Goal: Task Accomplishment & Management: Manage account settings

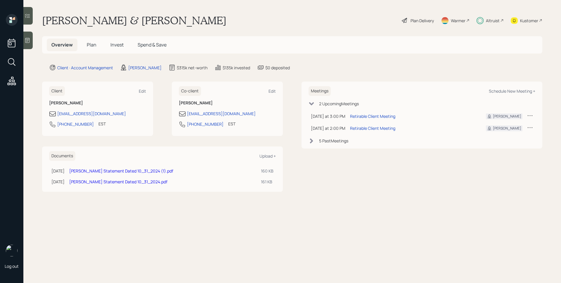
click at [489, 20] on div "Altruist" at bounding box center [493, 21] width 14 height 6
click at [417, 19] on div "Plan Delivery" at bounding box center [422, 21] width 23 height 6
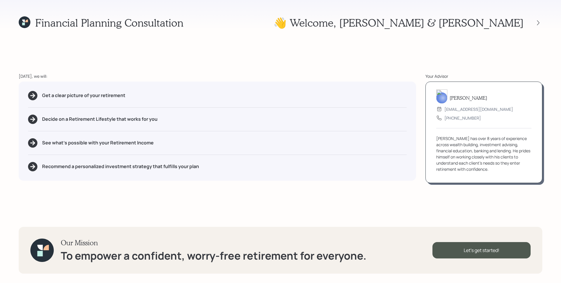
click at [29, 20] on icon at bounding box center [25, 22] width 12 height 12
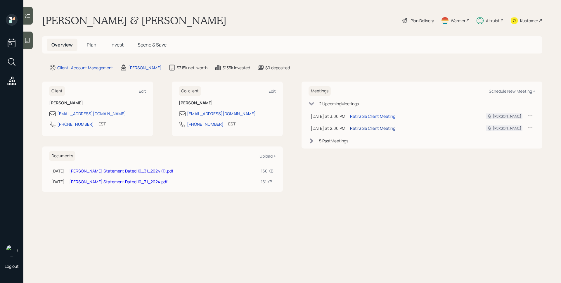
click at [394, 128] on div "Retirable Client Meeting" at bounding box center [372, 128] width 45 height 6
click at [416, 20] on div "Plan Delivery" at bounding box center [422, 21] width 23 height 6
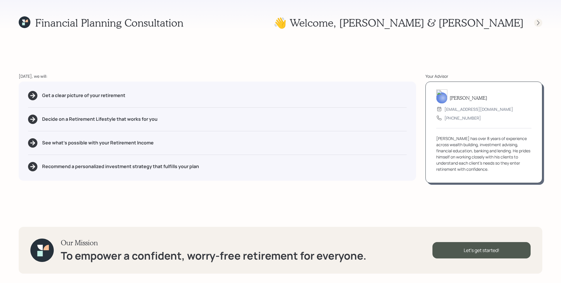
click at [539, 22] on icon at bounding box center [538, 22] width 2 height 5
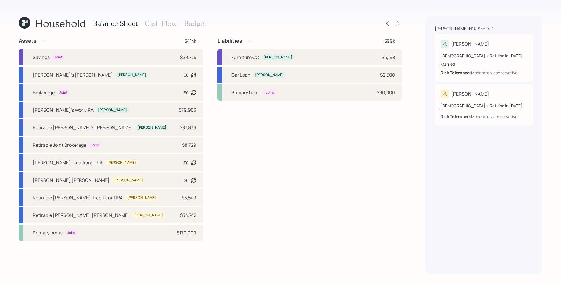
click at [416, 68] on div "Household Balance Sheet Cash Flow Budget Assets $414k Savings Joint $28,775 Chr…" at bounding box center [280, 141] width 561 height 283
click at [399, 24] on icon at bounding box center [398, 23] width 6 height 6
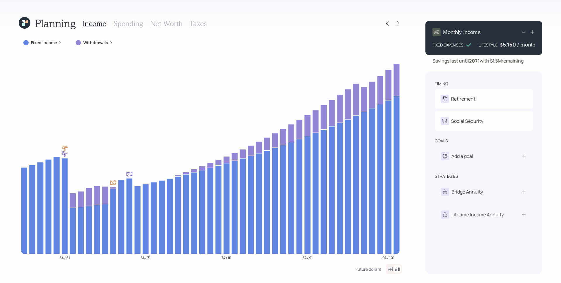
click at [126, 26] on h3 "Spending" at bounding box center [128, 23] width 30 height 8
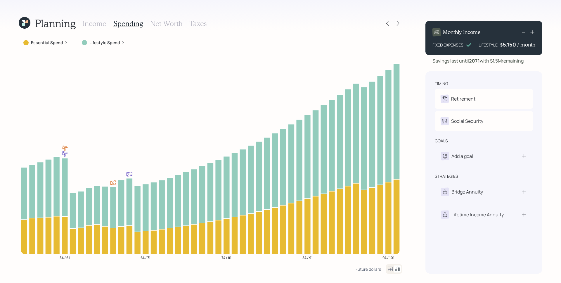
click at [119, 41] on div "Lifestyle Spend" at bounding box center [103, 43] width 43 height 6
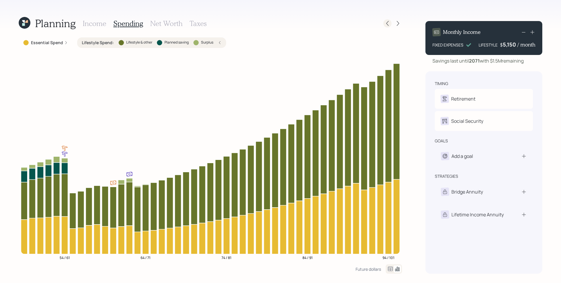
click at [390, 22] on icon at bounding box center [388, 23] width 6 height 6
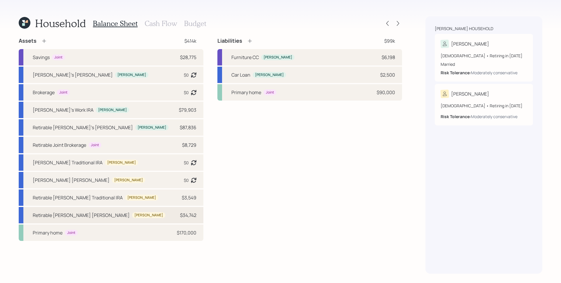
click at [75, 216] on div "Retirable Stanley's Roth IRA" at bounding box center [81, 215] width 97 height 7
select select "roth_ira"
select select "balanced"
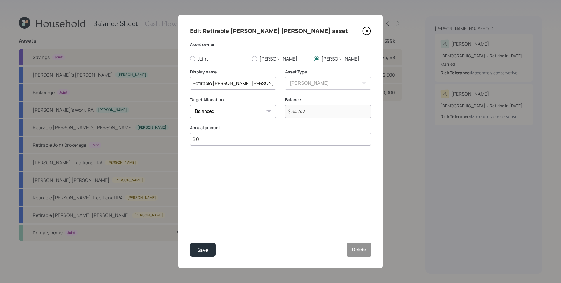
click at [365, 32] on icon at bounding box center [367, 31] width 9 height 9
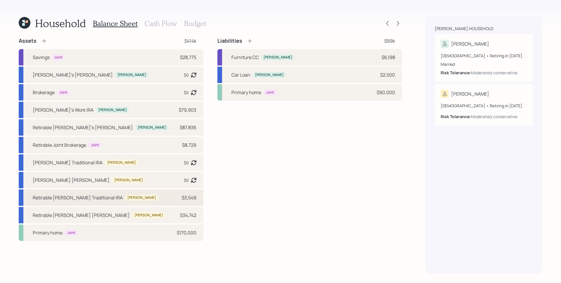
click at [106, 199] on div "Retirable Stanley's Traditional IRA Stanley" at bounding box center [96, 197] width 126 height 7
select select "ira"
select select "balanced"
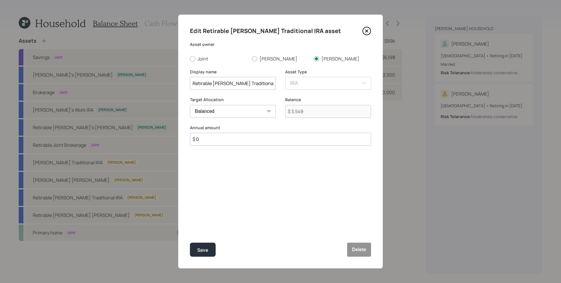
click at [370, 29] on icon at bounding box center [367, 31] width 8 height 8
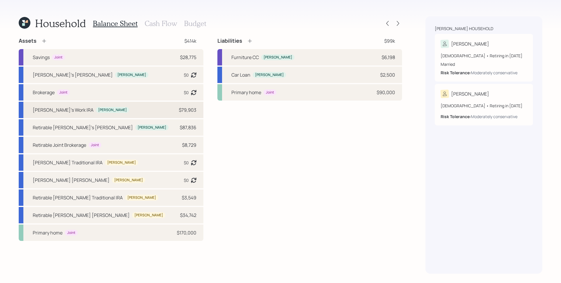
click at [98, 109] on div "Christina" at bounding box center [112, 110] width 29 height 5
select select "company_sponsored"
select select "conservative"
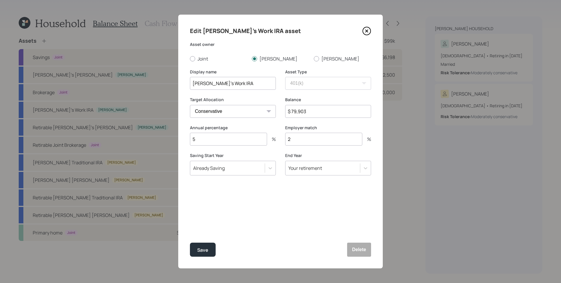
click at [367, 34] on icon at bounding box center [367, 31] width 9 height 9
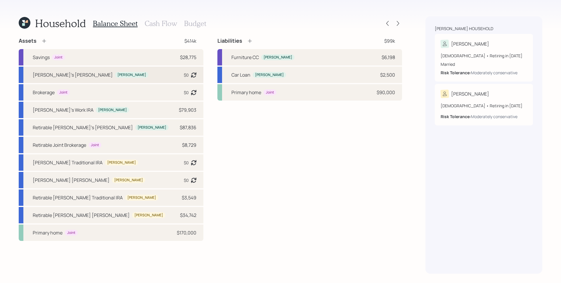
click at [116, 77] on div "Christina's Roth IRA Christina $0 Asset balance last updated on 12-13-2024." at bounding box center [111, 75] width 185 height 16
select select "roth_ira"
select select "conservative"
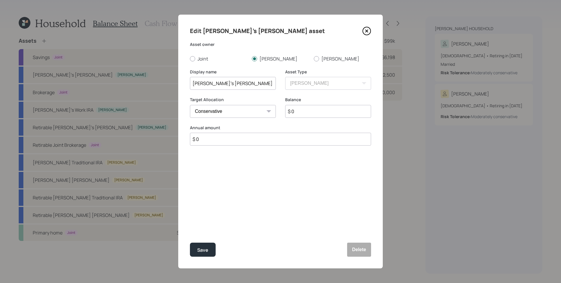
click at [371, 31] on div "Edit Christina's Roth IRA asset Asset owner Joint Christina Stanley Display nam…" at bounding box center [280, 142] width 205 height 254
click at [369, 31] on icon at bounding box center [367, 31] width 9 height 9
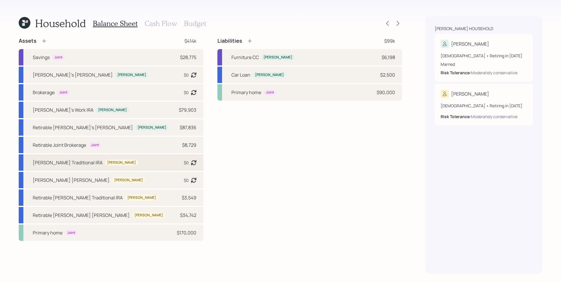
click at [72, 163] on div "Stanley's Traditional IRA" at bounding box center [68, 162] width 70 height 7
select select "ira"
select select "balanced"
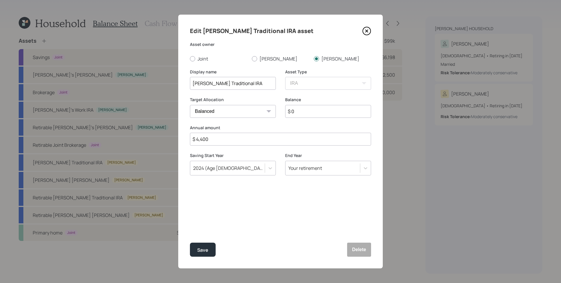
click at [369, 29] on icon at bounding box center [367, 31] width 9 height 9
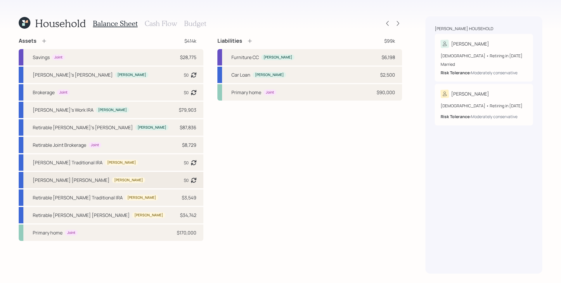
click at [99, 177] on div "Stanley's Roth IRA Stanley $0 Asset balance last updated on 12-13-2024." at bounding box center [111, 180] width 185 height 16
select select "roth_ira"
select select "conservative"
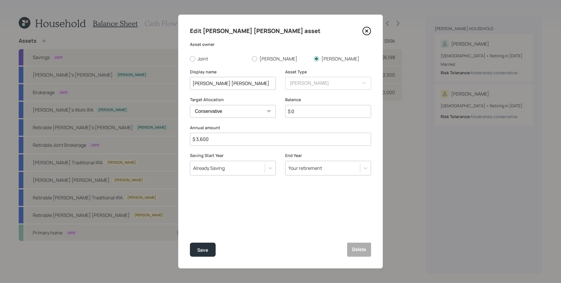
click at [368, 32] on icon at bounding box center [367, 31] width 9 height 9
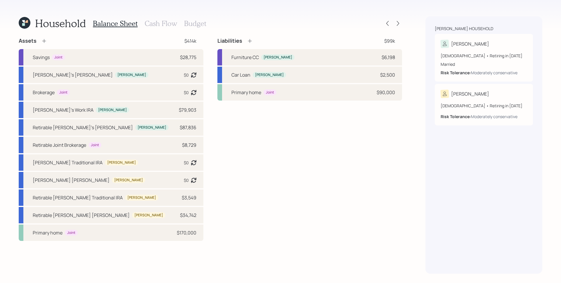
click at [170, 24] on h3 "Cash Flow" at bounding box center [161, 23] width 32 height 8
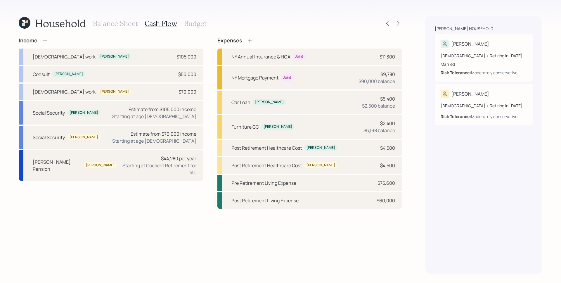
click at [134, 26] on h3 "Balance Sheet" at bounding box center [115, 23] width 45 height 8
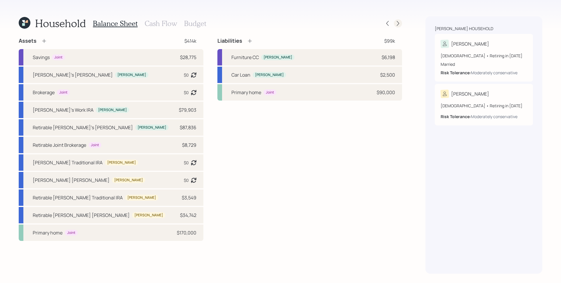
click at [398, 25] on icon at bounding box center [398, 23] width 6 height 6
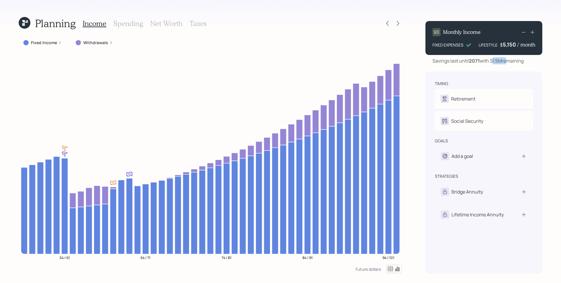
drag, startPoint x: 494, startPoint y: 61, endPoint x: 506, endPoint y: 62, distance: 11.8
click at [506, 62] on div "Savings last until 2071 with $1.5M remaining" at bounding box center [478, 60] width 91 height 7
click at [492, 75] on div "timing Retirement C Retire at 53y 12m S Retire at 61y 12m Social Security C Ele…" at bounding box center [484, 172] width 117 height 202
click at [388, 23] on icon at bounding box center [388, 23] width 6 height 6
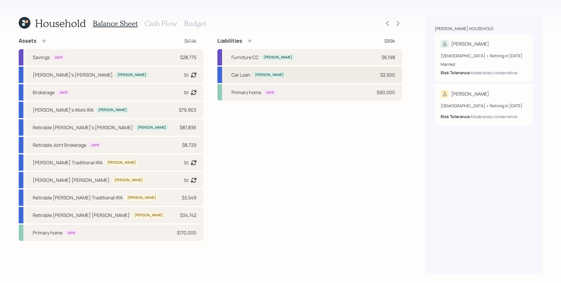
click at [335, 79] on div "Car Loan Christina $2,500" at bounding box center [310, 75] width 185 height 16
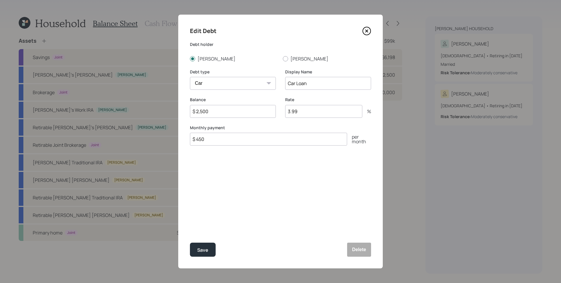
click at [300, 113] on input "3.99" at bounding box center [323, 111] width 77 height 13
click at [300, 112] on input "3.99" at bounding box center [323, 111] width 77 height 13
type input "0"
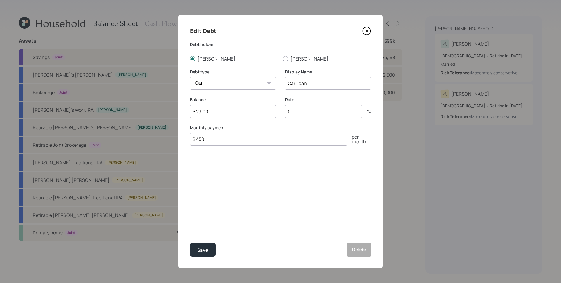
click at [233, 106] on input "$ 2,500" at bounding box center [233, 111] width 86 height 13
click at [234, 115] on input "$ 2,500" at bounding box center [233, 111] width 86 height 13
type input "$ 450"
click at [209, 245] on button "Save" at bounding box center [203, 250] width 26 height 14
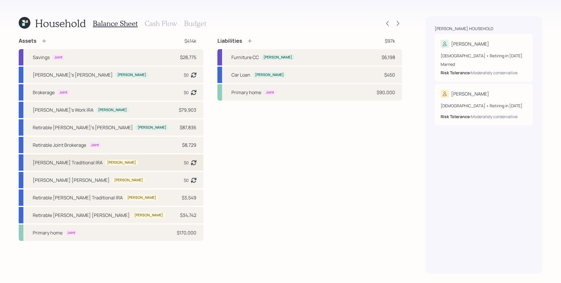
click at [104, 161] on div "Stanley's Traditional IRA Stanley $0 Asset balance last updated on 12-16-2024." at bounding box center [111, 162] width 185 height 16
select select "ira"
select select "balanced"
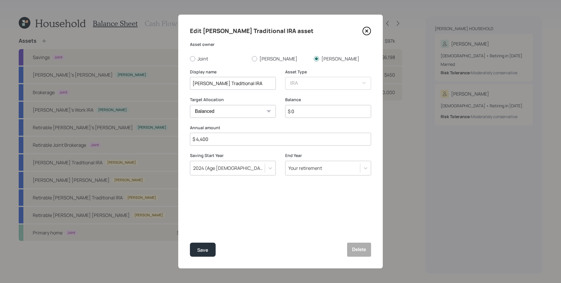
click at [368, 32] on icon at bounding box center [367, 31] width 2 height 2
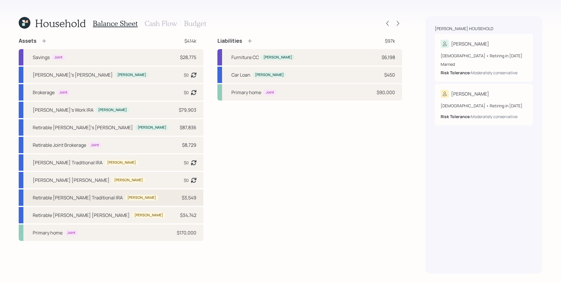
click at [143, 201] on div "Retirable Stanley's Traditional IRA Stanley $3,549" at bounding box center [111, 197] width 185 height 16
select select "ira"
select select "balanced"
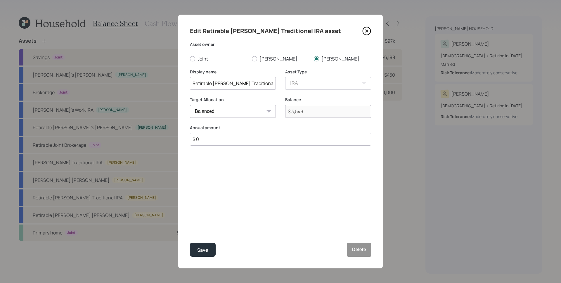
click at [223, 139] on input "$ 0" at bounding box center [280, 139] width 181 height 13
type input "$ 4,400"
click at [211, 247] on button "Save" at bounding box center [203, 250] width 26 height 14
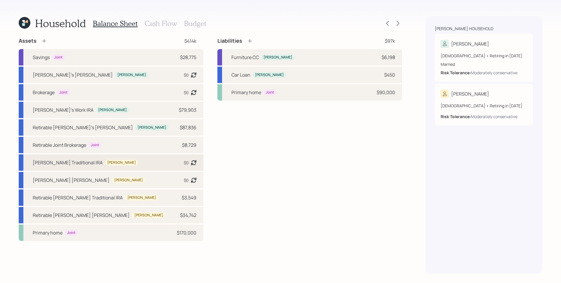
click at [127, 162] on div "Stanley's Traditional IRA Stanley $0 Asset balance last updated on 12-16-2024." at bounding box center [111, 162] width 185 height 16
select select "ira"
select select "balanced"
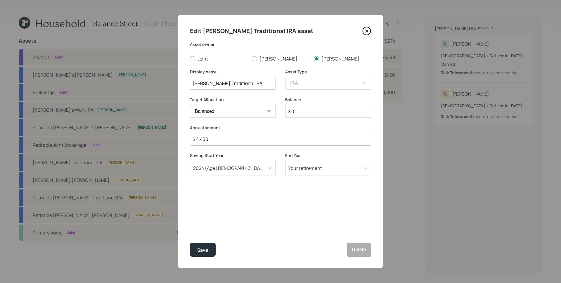
click at [241, 141] on input "$ 4,400" at bounding box center [280, 139] width 181 height 13
click at [358, 249] on button "Delete" at bounding box center [359, 250] width 24 height 14
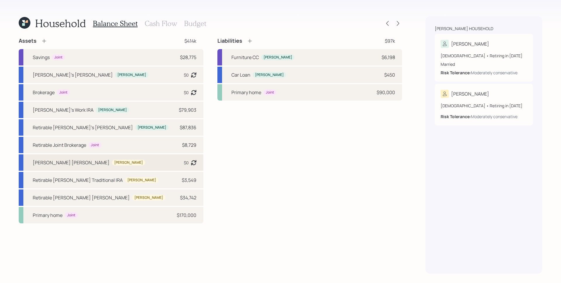
click at [104, 165] on div "Stanley's Roth IRA Stanley $0 Asset balance last updated on 12-13-2024." at bounding box center [111, 162] width 185 height 16
select select "roth_ira"
select select "conservative"
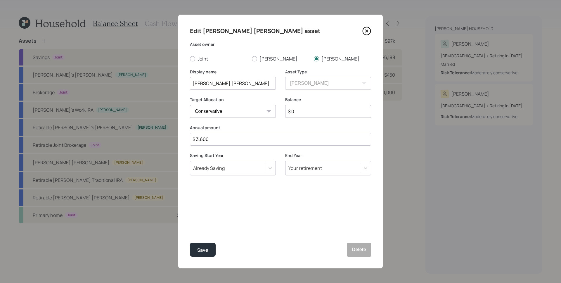
click at [369, 30] on icon at bounding box center [367, 31] width 9 height 9
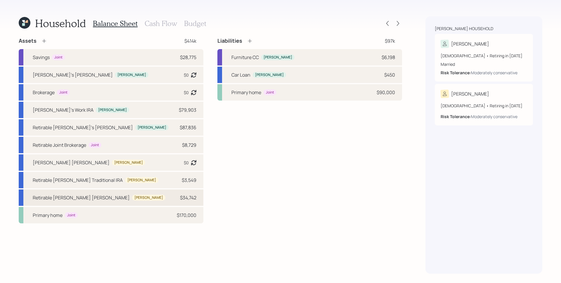
click at [118, 200] on div "Retirable Stanley's Roth IRA Stanley $34,742" at bounding box center [111, 197] width 185 height 16
select select "roth_ira"
select select "balanced"
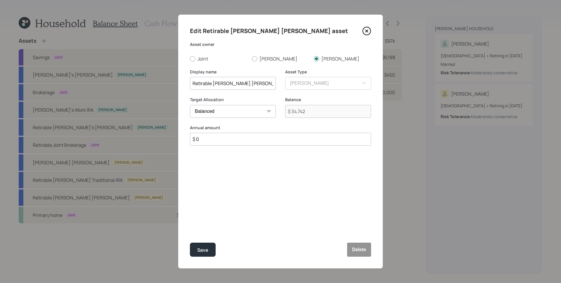
click at [204, 142] on input "$ 0" at bounding box center [280, 139] width 181 height 13
type input "$ 3,600"
click at [190, 243] on button "Save" at bounding box center [203, 250] width 26 height 14
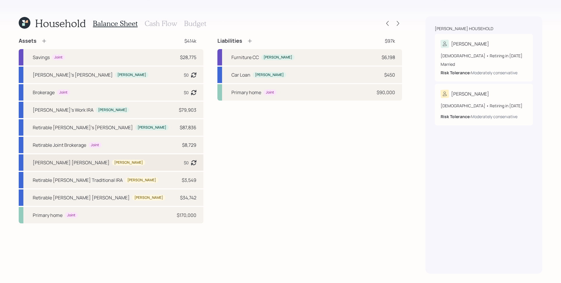
click at [129, 164] on div "Stanley's Roth IRA Stanley $0 Asset balance last updated on 12-13-2024." at bounding box center [111, 162] width 185 height 16
select select "roth_ira"
select select "conservative"
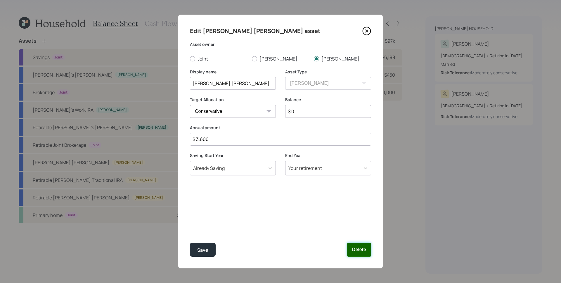
click at [367, 249] on button "Delete" at bounding box center [359, 250] width 24 height 14
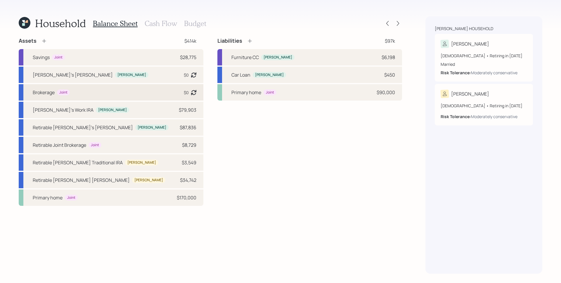
click at [129, 96] on div "Brokerage Joint $0 Asset balance last updated on 12-13-2024." at bounding box center [111, 92] width 185 height 16
select select "taxable"
select select "conservative"
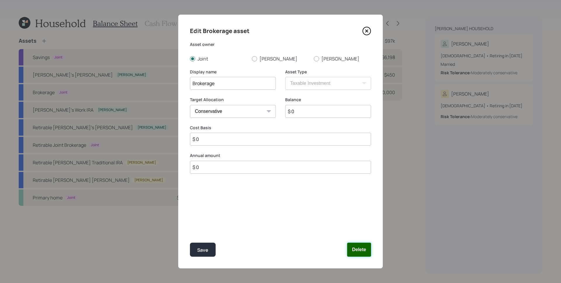
click at [365, 250] on button "Delete" at bounding box center [359, 250] width 24 height 14
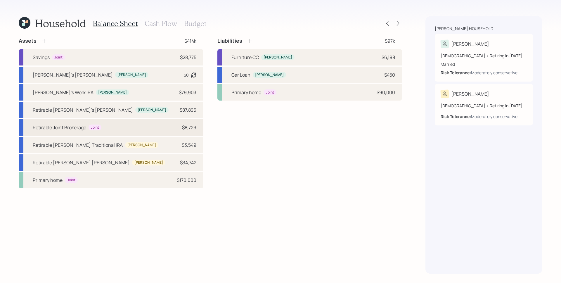
click at [148, 131] on div "Retirable Joint Brokerage Joint $8,729" at bounding box center [111, 127] width 185 height 16
select select "taxable"
select select "balanced"
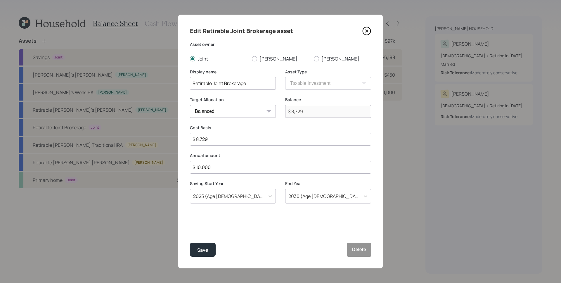
click at [366, 31] on icon at bounding box center [367, 31] width 9 height 9
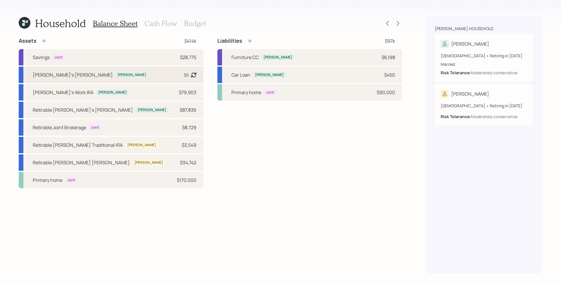
click at [118, 74] on div "Christina's Roth IRA Christina $0 Asset balance last updated on 12-13-2024." at bounding box center [111, 75] width 185 height 16
select select "roth_ira"
select select "conservative"
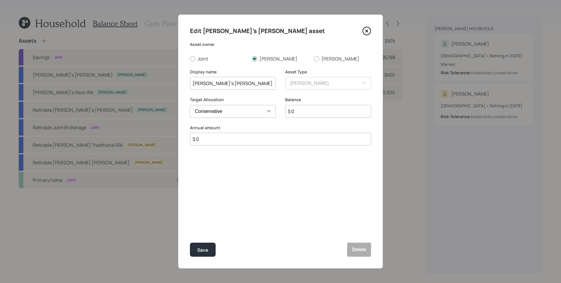
click at [366, 31] on icon at bounding box center [367, 31] width 9 height 9
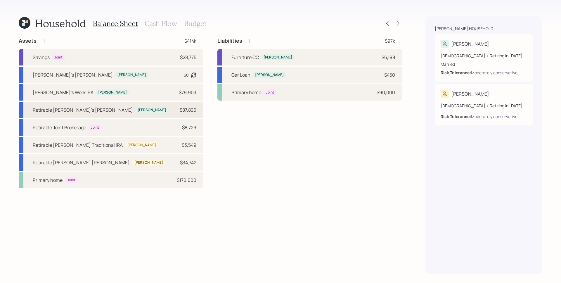
click at [135, 110] on div "Retirable Christina's Roth IRA Christina $87,836" at bounding box center [111, 110] width 185 height 16
select select "roth_ira"
select select "balanced"
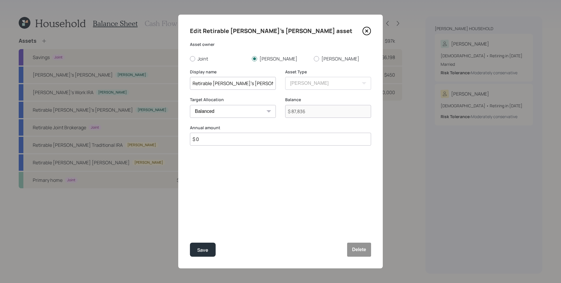
click at [365, 29] on icon at bounding box center [367, 31] width 9 height 9
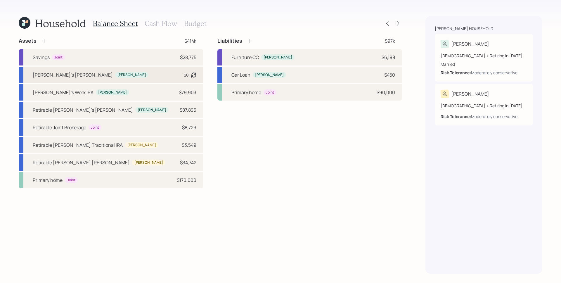
click at [115, 75] on div "Christina's Roth IRA Christina $0 Asset balance last updated on 12-13-2024." at bounding box center [111, 75] width 185 height 16
select select "roth_ira"
select select "conservative"
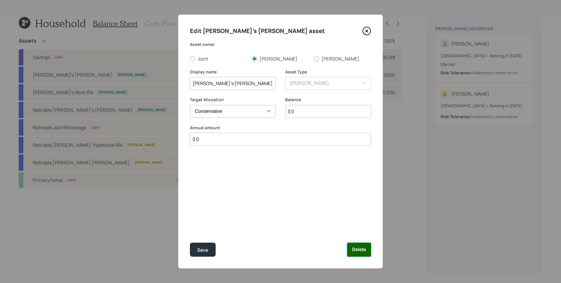
click at [360, 247] on button "Delete" at bounding box center [359, 250] width 24 height 14
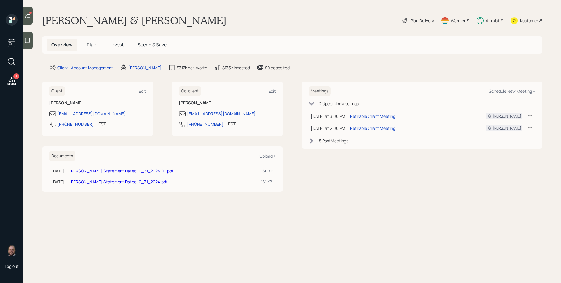
click at [15, 85] on icon at bounding box center [11, 81] width 11 height 11
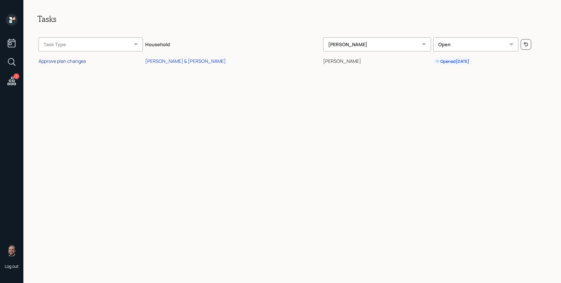
click at [71, 63] on div "Approve plan changes" at bounding box center [62, 61] width 47 height 6
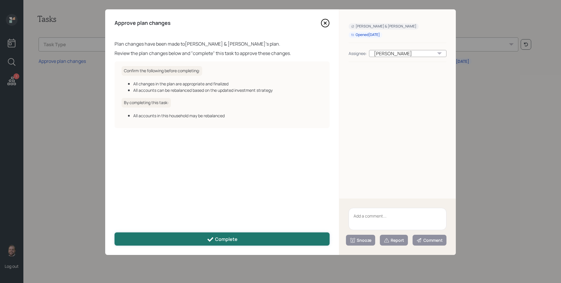
click at [214, 237] on div "Complete" at bounding box center [222, 239] width 31 height 7
